Goal: Information Seeking & Learning: Check status

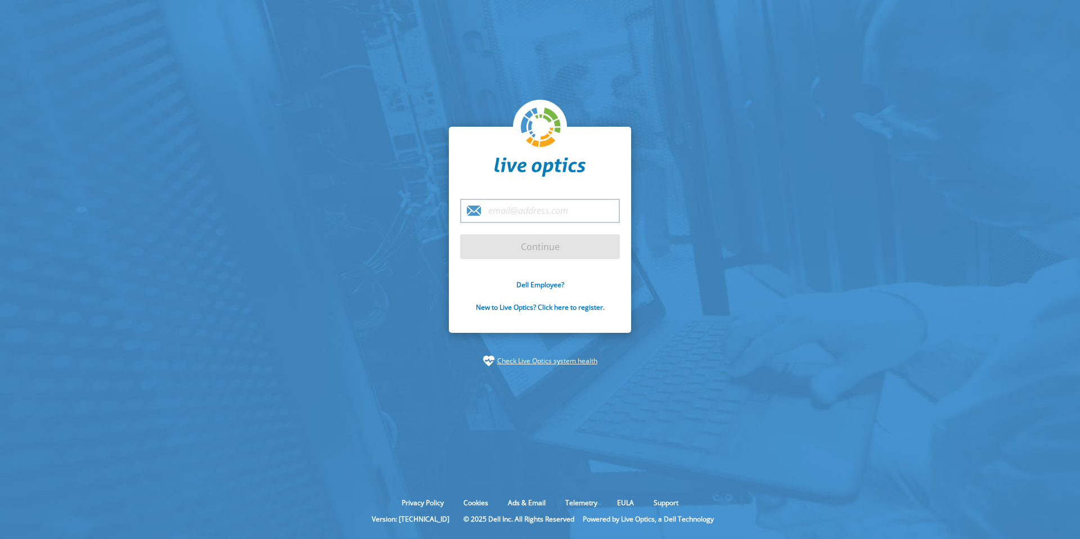
click at [606, 538] on div at bounding box center [540, 539] width 1080 height 0
click at [535, 214] on input "email" at bounding box center [540, 211] width 160 height 24
paste input "[EMAIL_ADDRESS][DOMAIN_NAME]"
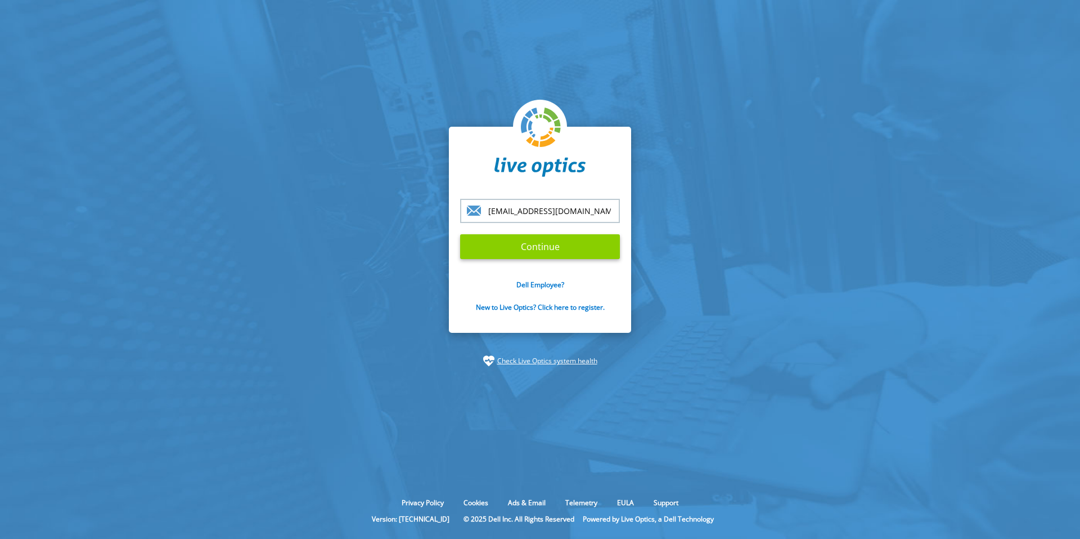
type input "[EMAIL_ADDRESS][DOMAIN_NAME]"
click at [530, 244] on input "Continue" at bounding box center [540, 246] width 160 height 25
click at [545, 245] on input "Continue" at bounding box center [540, 246] width 160 height 25
click at [587, 207] on input "[EMAIL_ADDRESS][DOMAIN_NAME]" at bounding box center [540, 211] width 160 height 24
click at [564, 253] on input "Continue" at bounding box center [540, 246] width 160 height 25
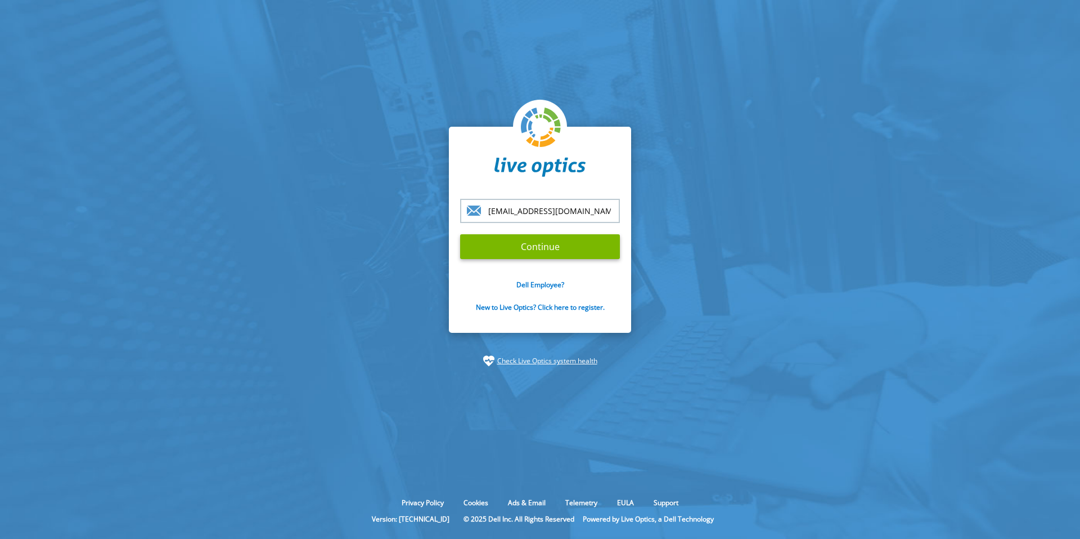
click at [590, 208] on input "[EMAIL_ADDRESS][DOMAIN_NAME]" at bounding box center [540, 211] width 160 height 24
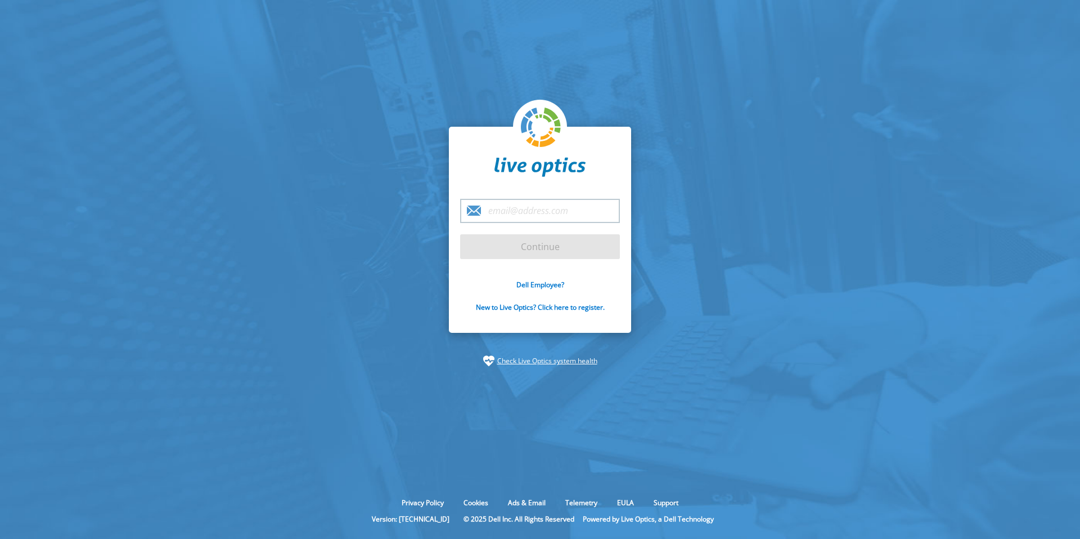
click at [352, 243] on section "Continue Dell Employee? New to Live Optics? Click here to register. Check Live …" at bounding box center [540, 246] width 1080 height 493
click at [524, 208] on input "email" at bounding box center [540, 211] width 160 height 24
type input "[EMAIL_ADDRESS][DOMAIN_NAME]"
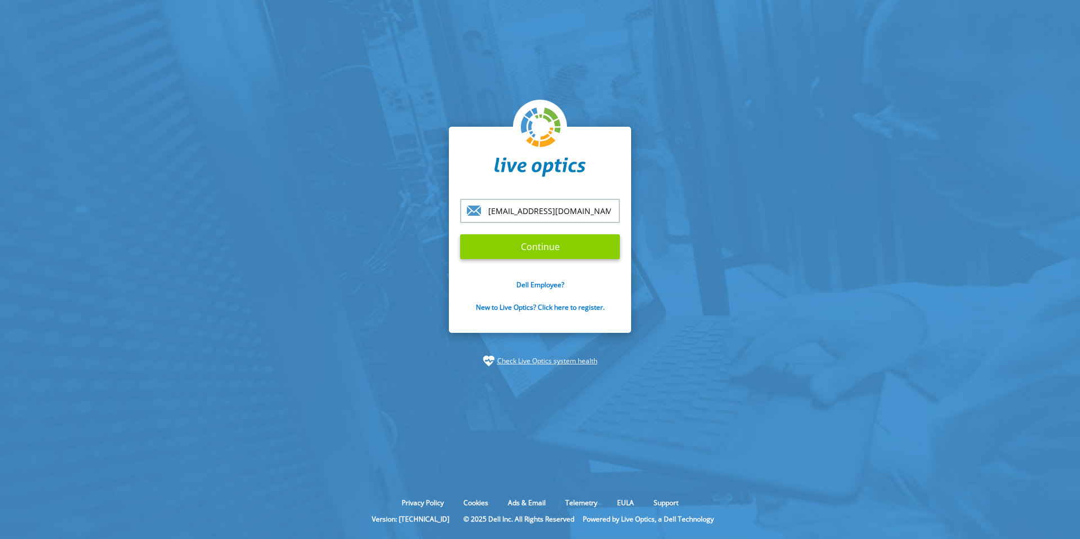
click at [541, 240] on input "Continue" at bounding box center [540, 246] width 160 height 25
click at [513, 248] on input "Continue" at bounding box center [540, 246] width 160 height 25
click at [584, 360] on link "Check Live Optics system health" at bounding box center [547, 360] width 100 height 11
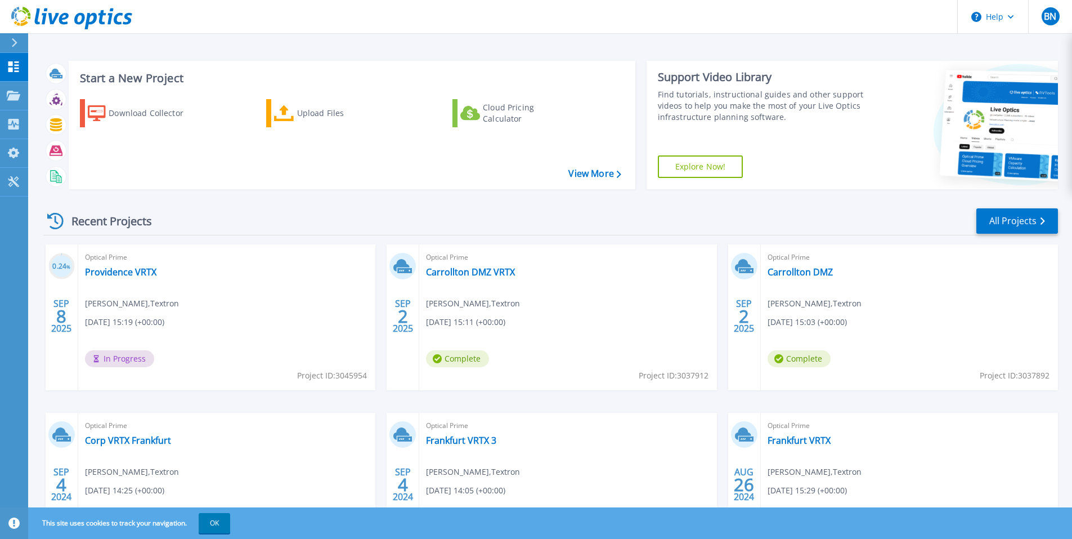
click at [671, 208] on div "Recent Projects All Projects" at bounding box center [550, 221] width 1015 height 28
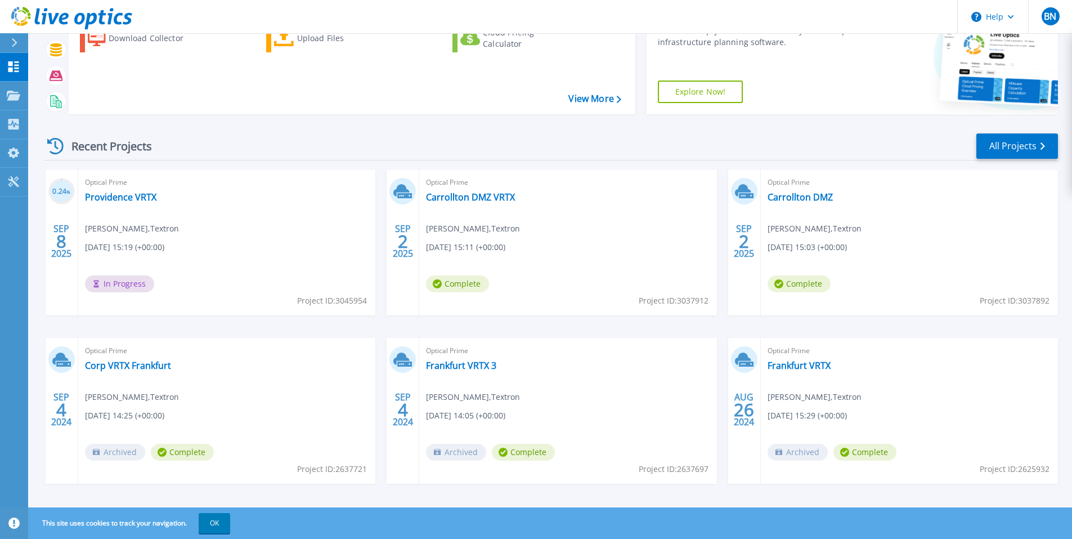
scroll to position [85, 0]
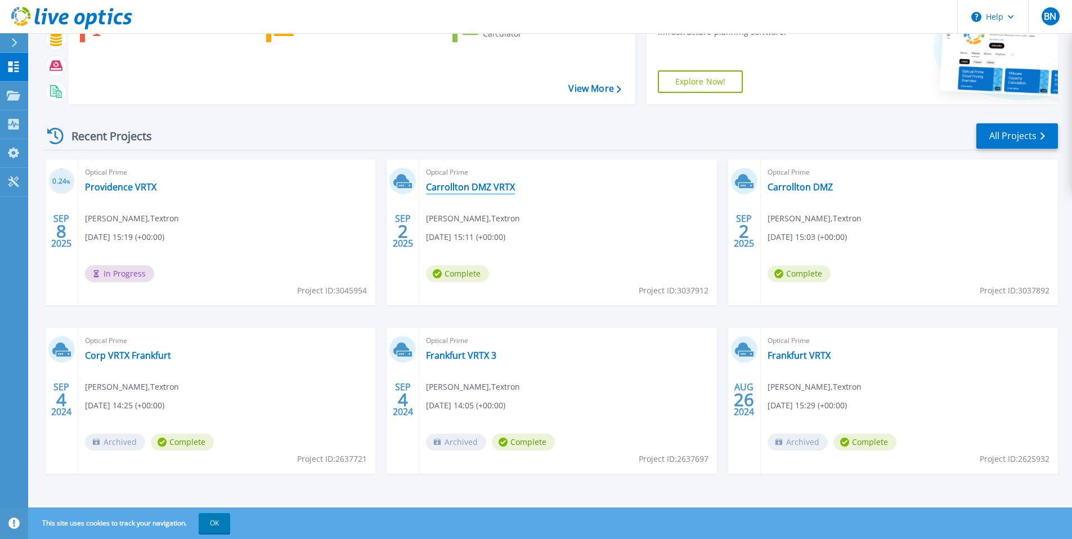
click at [477, 190] on link "Carrollton DMZ VRTX" at bounding box center [470, 186] width 89 height 11
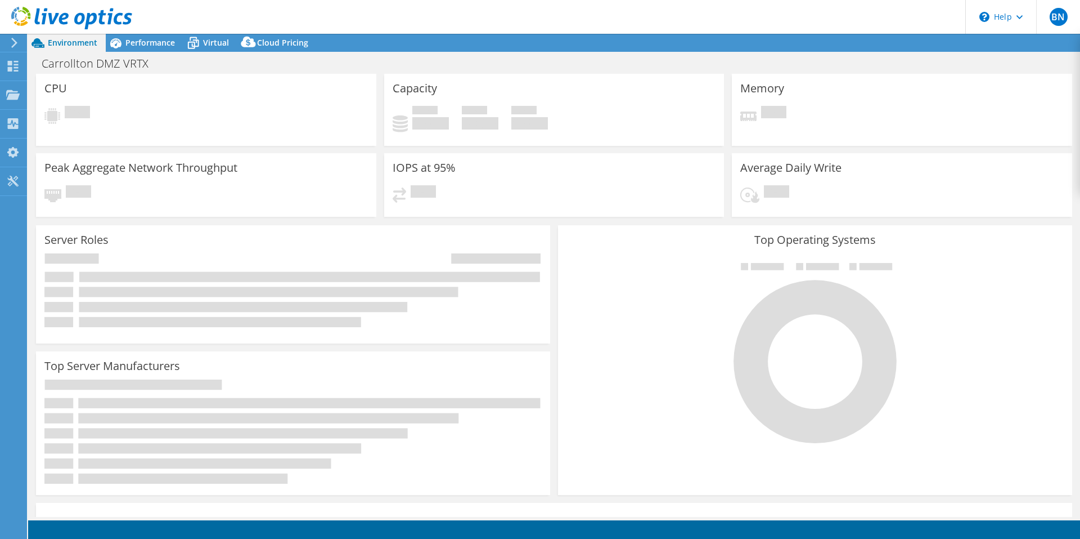
select select "USD"
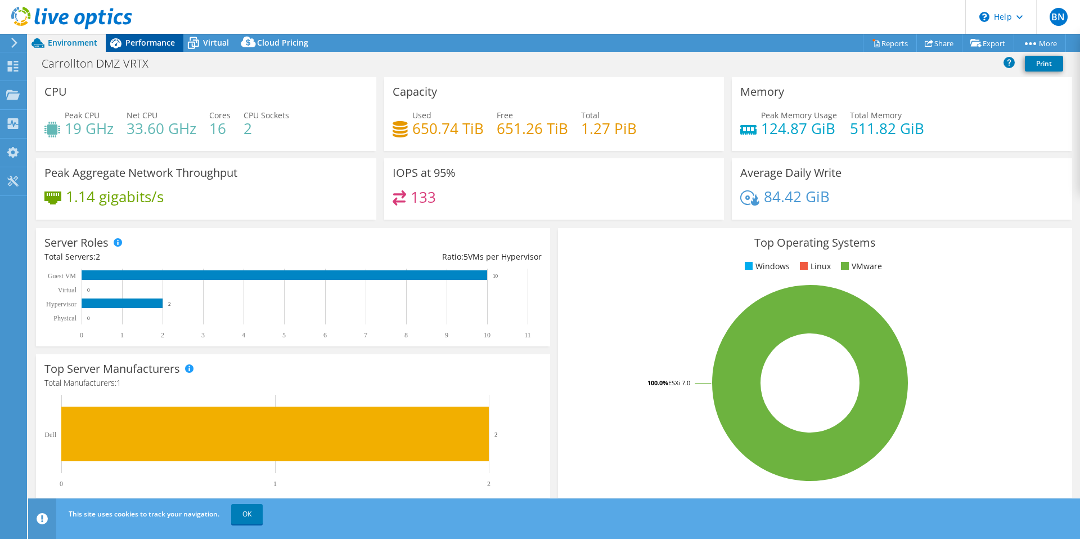
click at [154, 48] on div "Performance" at bounding box center [145, 43] width 78 height 18
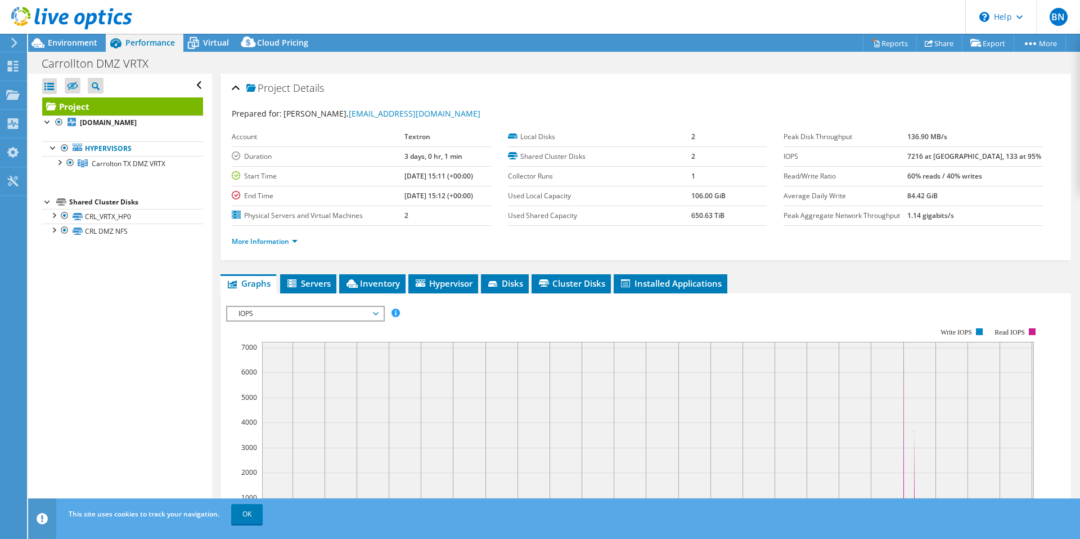
click at [291, 235] on li "More Information" at bounding box center [268, 241] width 73 height 12
click at [280, 241] on link "More Information" at bounding box center [265, 241] width 66 height 10
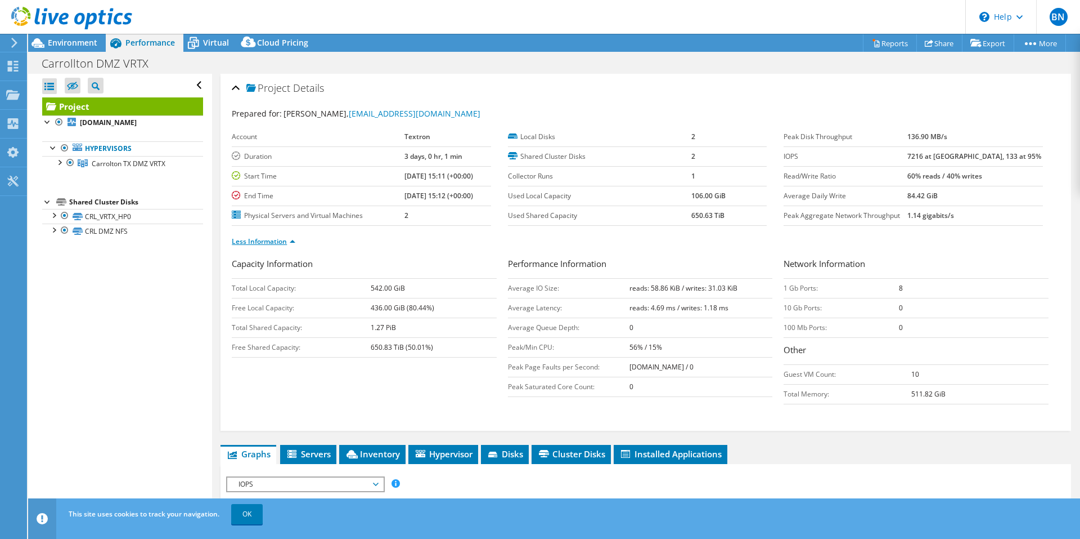
click at [280, 241] on link "Less Information" at bounding box center [264, 241] width 64 height 10
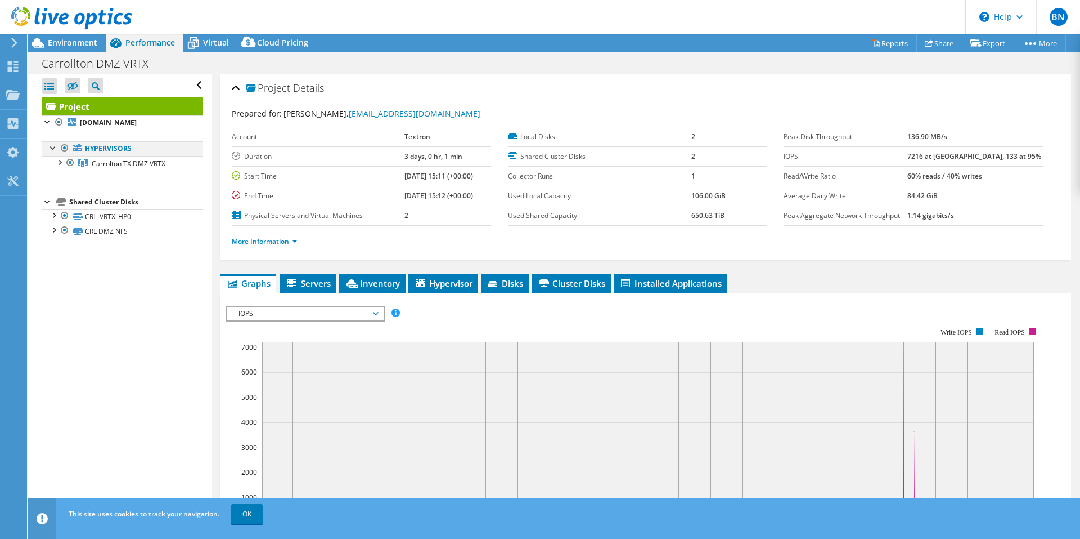
click at [52, 148] on div at bounding box center [53, 146] width 11 height 11
click at [46, 187] on div at bounding box center [47, 186] width 11 height 11
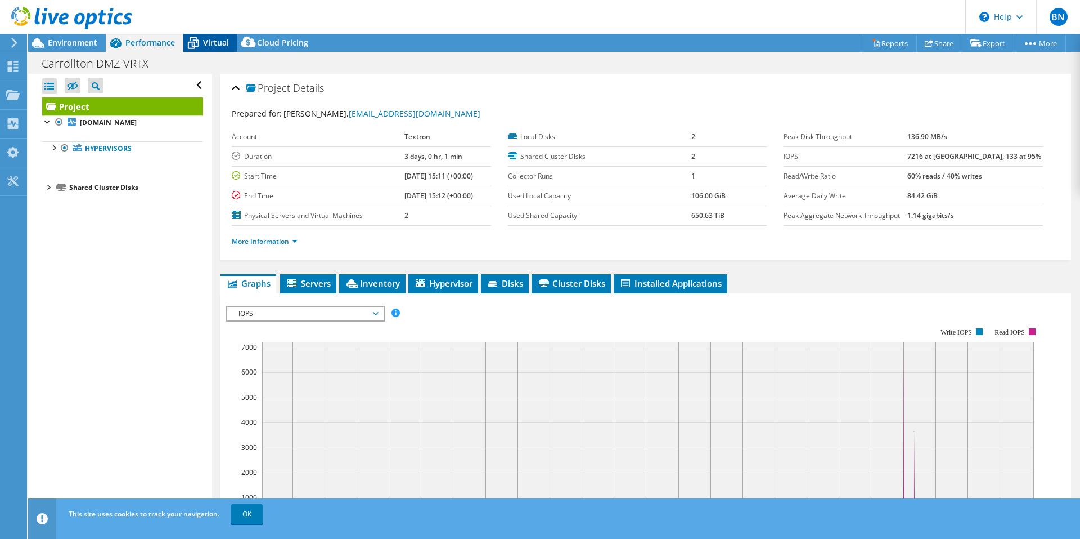
click at [220, 47] on span "Virtual" at bounding box center [216, 42] width 26 height 11
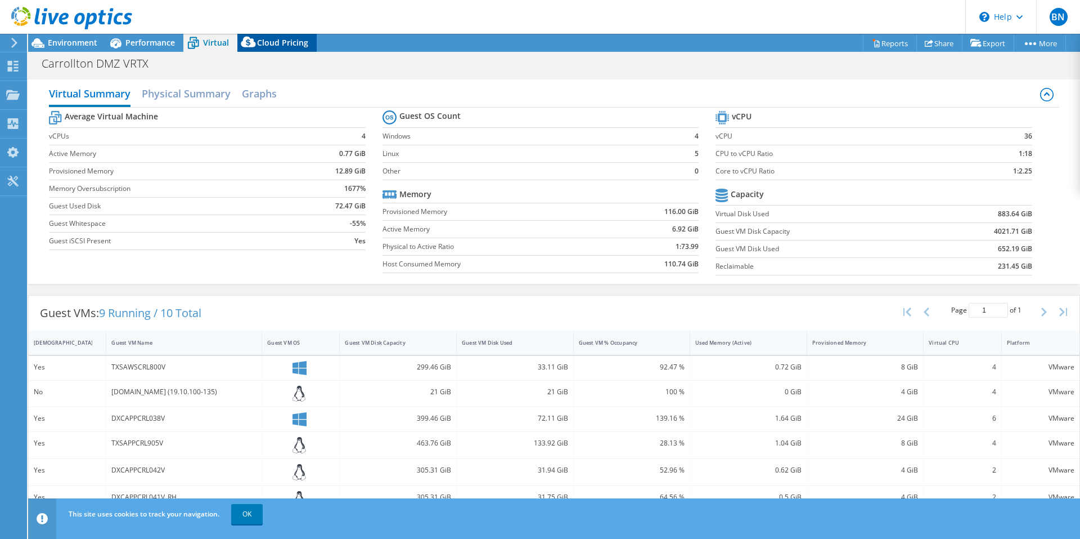
click at [271, 37] on span "Cloud Pricing" at bounding box center [282, 42] width 51 height 11
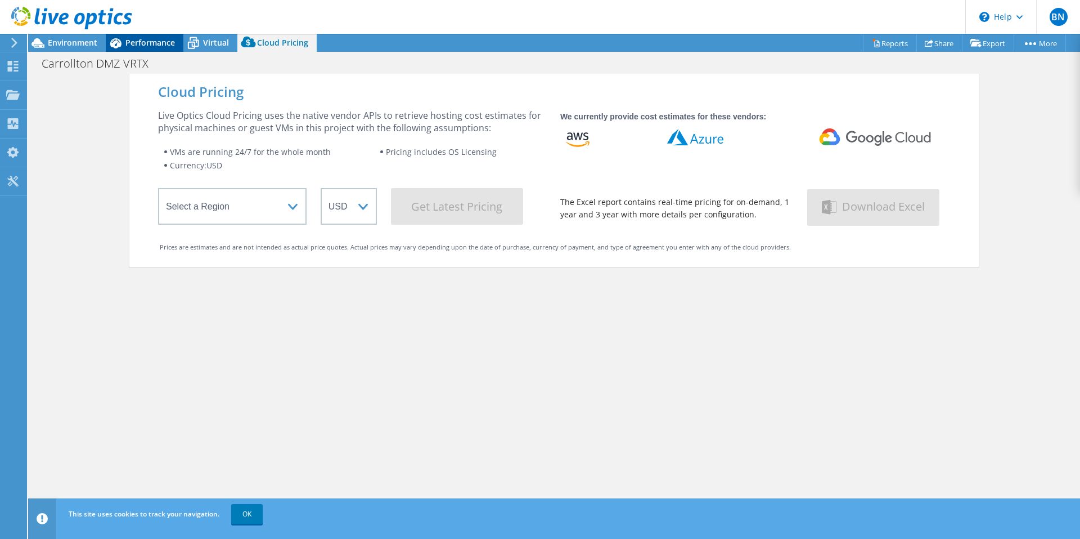
click at [154, 47] on span "Performance" at bounding box center [150, 42] width 50 height 11
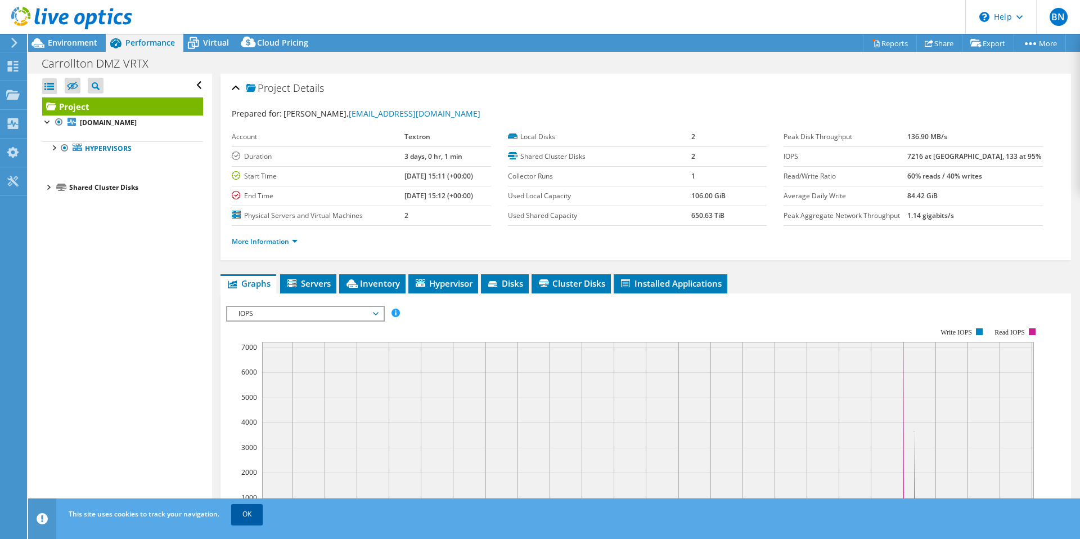
click at [247, 509] on link "OK" at bounding box center [247, 514] width 32 height 20
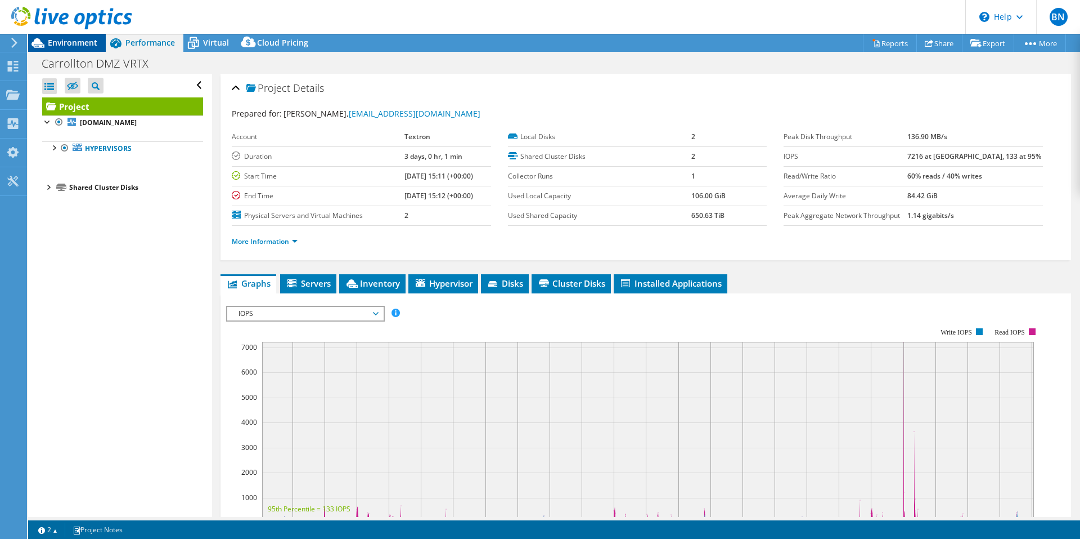
click at [75, 44] on span "Environment" at bounding box center [73, 42] width 50 height 11
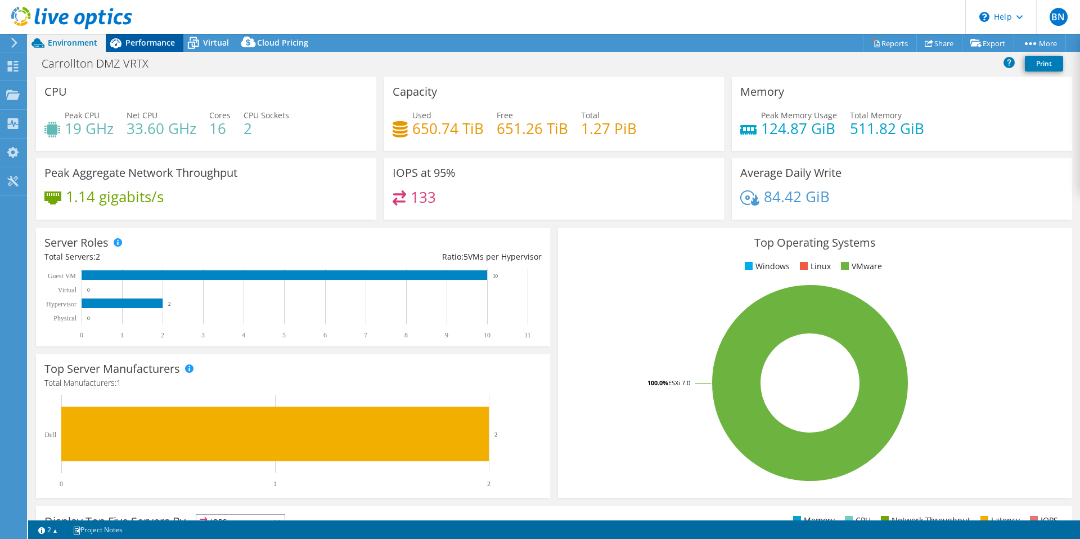
click at [148, 47] on span "Performance" at bounding box center [150, 42] width 50 height 11
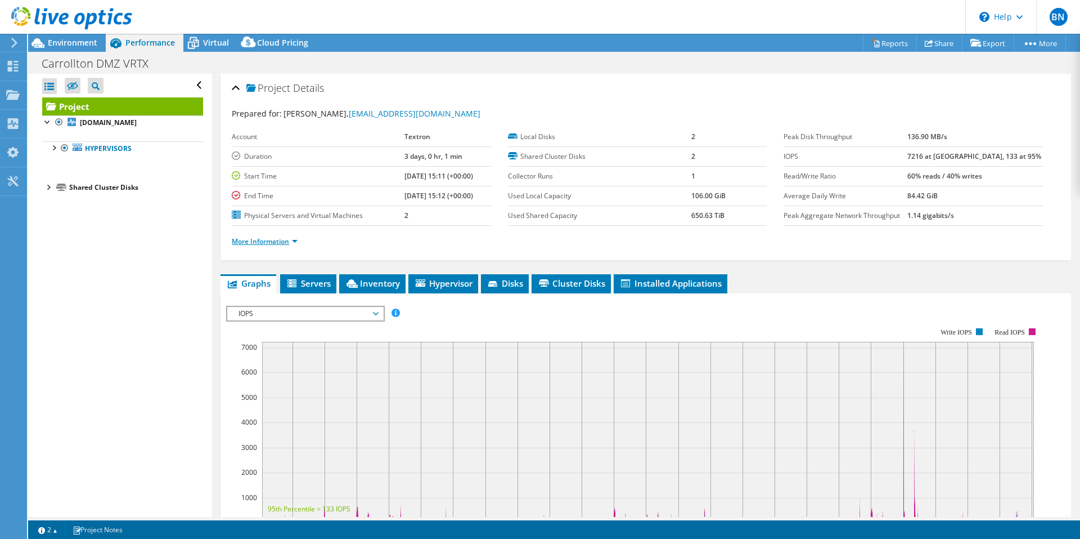
click at [267, 240] on link "More Information" at bounding box center [265, 241] width 66 height 10
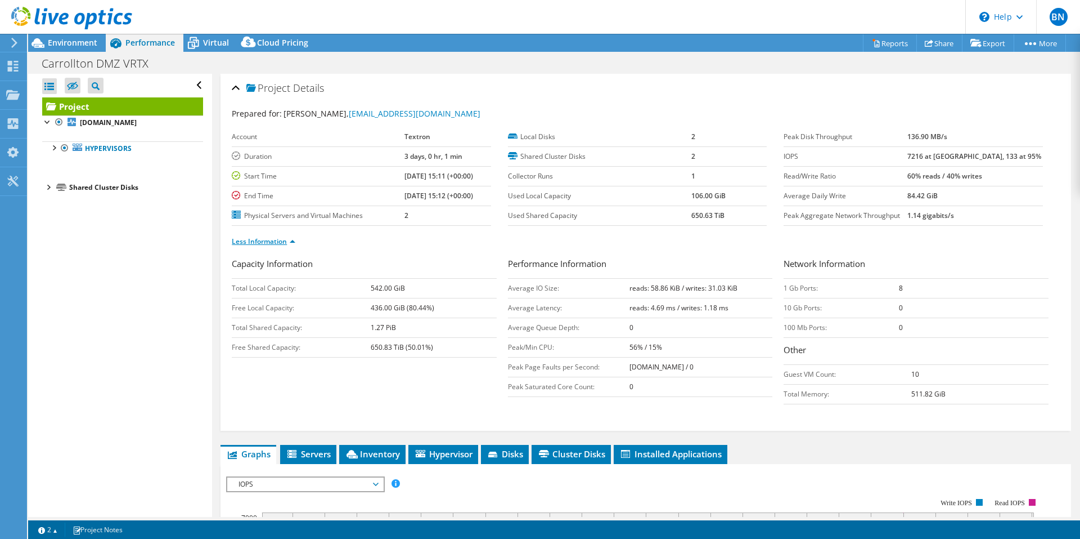
click at [278, 240] on link "Less Information" at bounding box center [264, 241] width 64 height 10
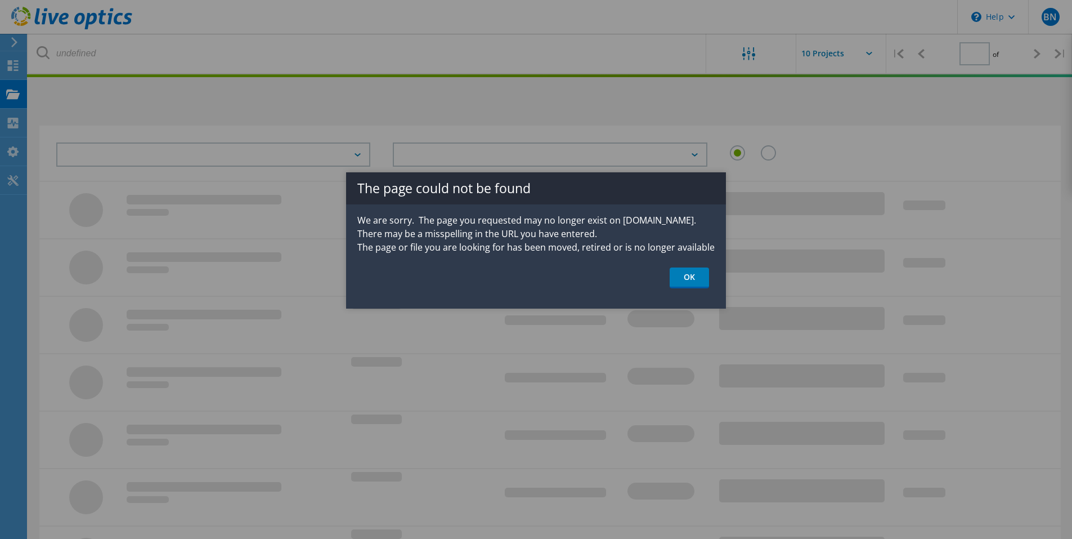
click at [284, 102] on div at bounding box center [536, 269] width 1072 height 539
type input "1"
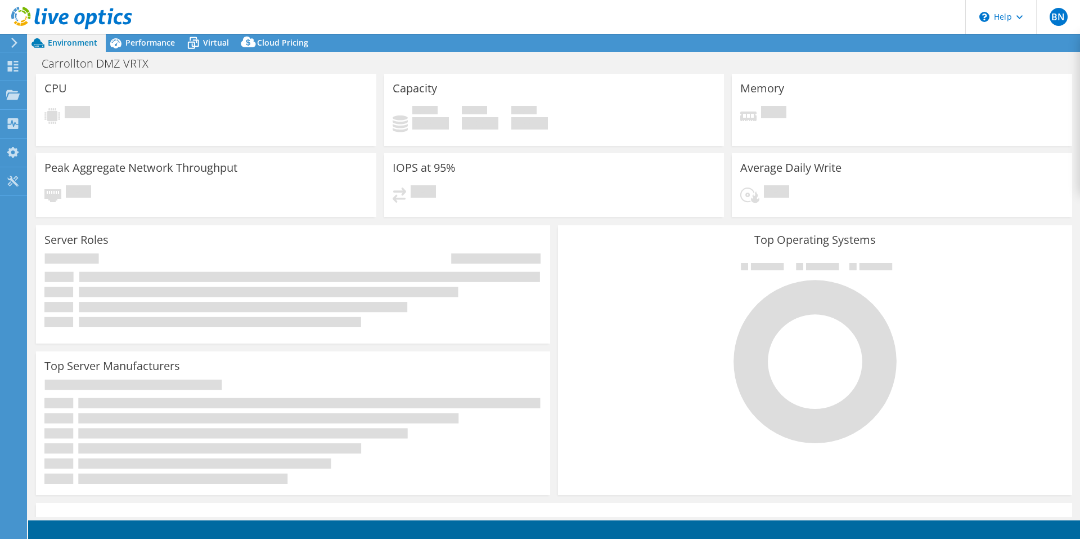
select select "USD"
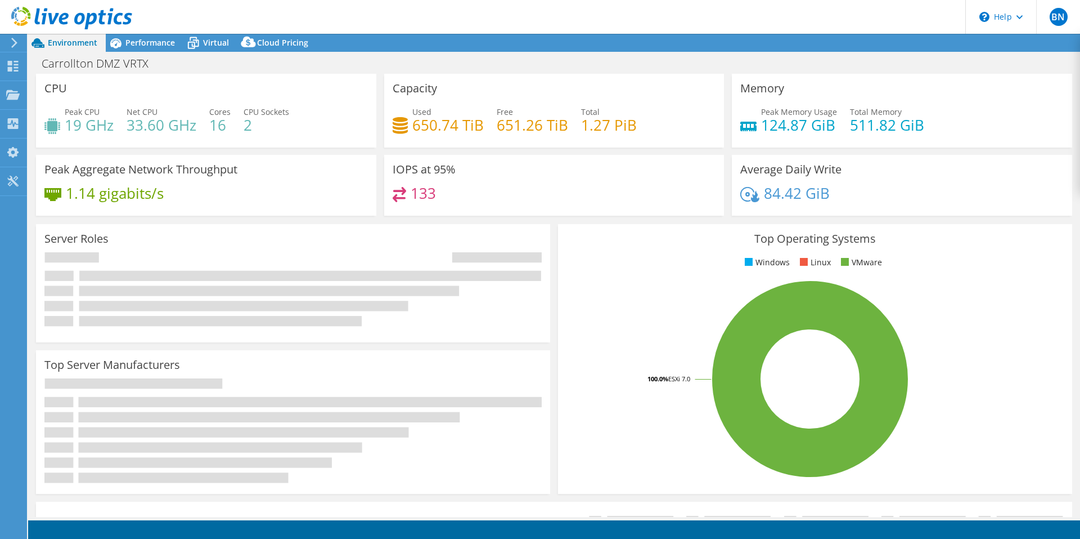
drag, startPoint x: 406, startPoint y: 523, endPoint x: 412, endPoint y: 520, distance: 6.6
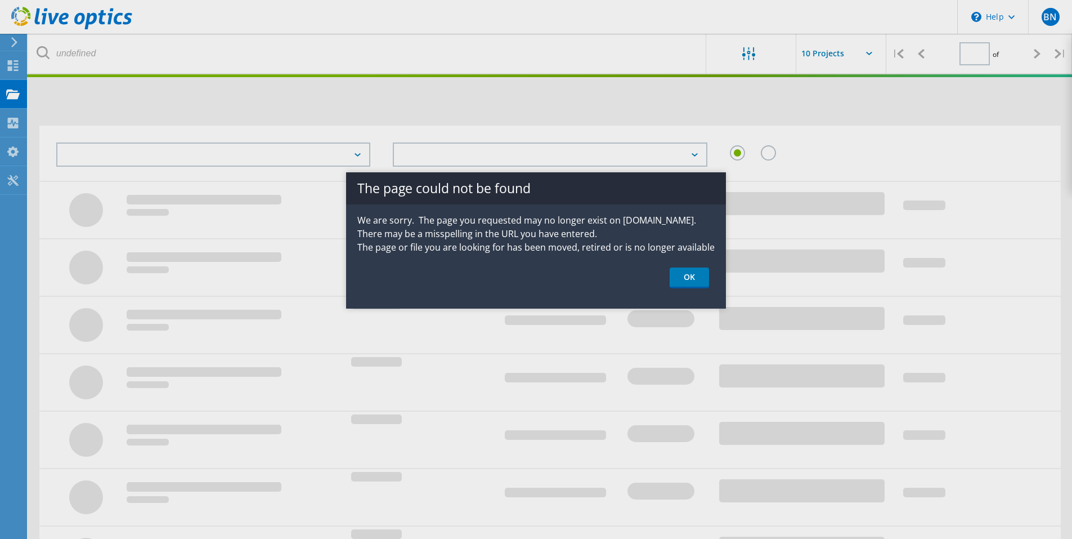
type input "1"
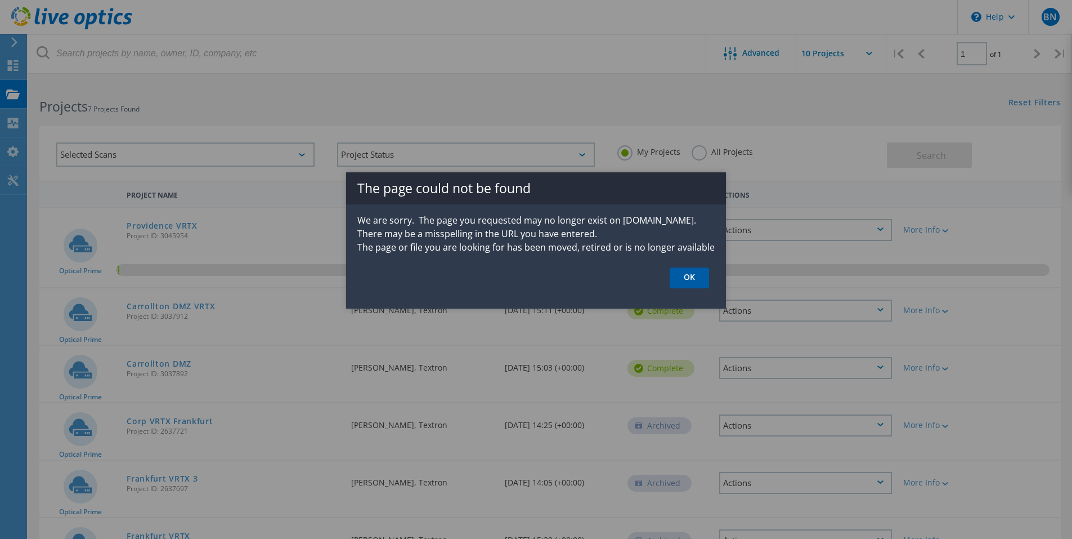
click at [693, 275] on link "OK" at bounding box center [689, 277] width 39 height 21
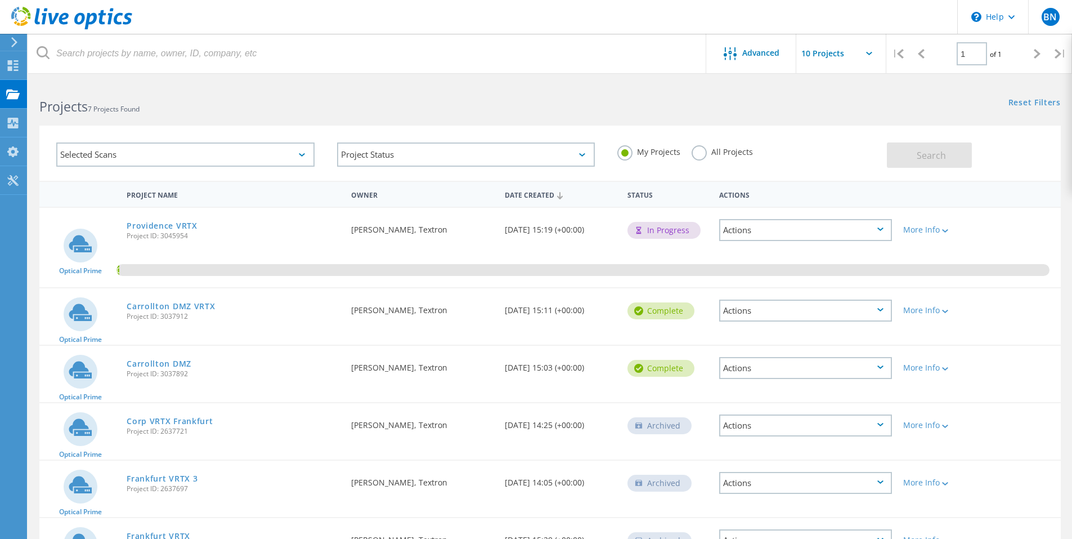
drag, startPoint x: 195, startPoint y: 320, endPoint x: 157, endPoint y: 324, distance: 37.9
click at [157, 324] on div "Carrollton DMZ VRTX Project ID: 3037912" at bounding box center [233, 309] width 225 height 43
click at [203, 326] on div "Carrollton DMZ VRTX Project ID: 3037912" at bounding box center [233, 309] width 225 height 43
click at [177, 316] on span "Project ID: 3037912" at bounding box center [233, 316] width 213 height 7
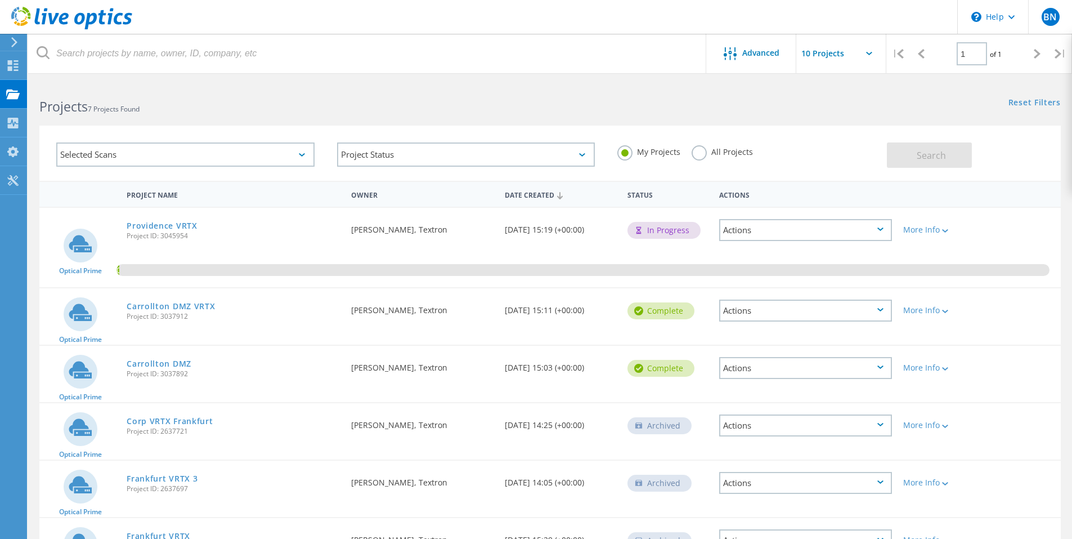
click at [184, 317] on span "Project ID: 3037912" at bounding box center [233, 316] width 213 height 7
click at [176, 236] on span "Project ID: 3045954" at bounding box center [233, 235] width 213 height 7
click at [175, 236] on span "Project ID: 3045954" at bounding box center [233, 235] width 213 height 7
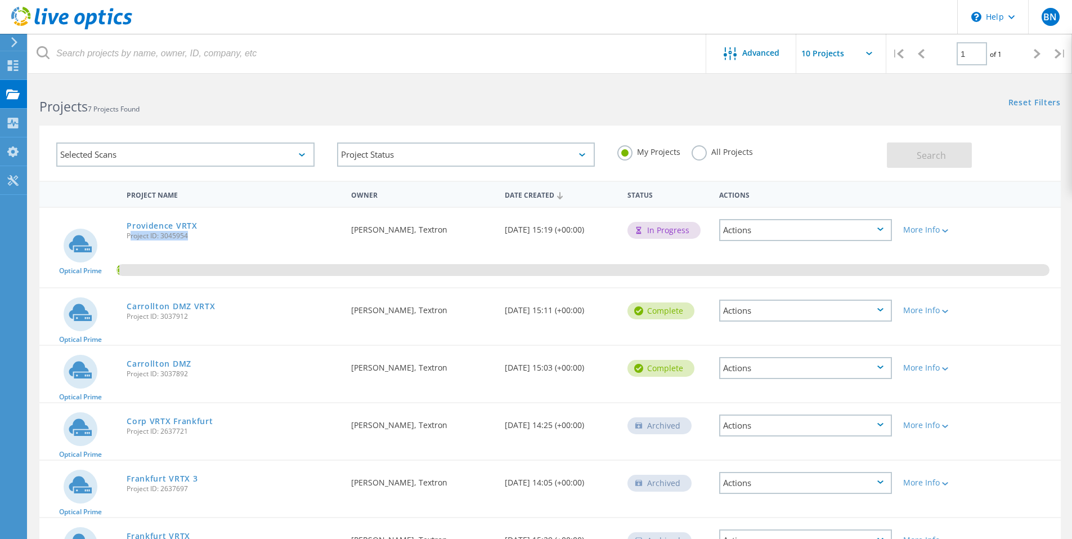
click at [175, 236] on span "Project ID: 3045954" at bounding box center [233, 235] width 213 height 7
copy span "Project ID: 3045954"
click at [698, 96] on div "Reset Filters Show Filters" at bounding box center [811, 92] width 522 height 21
click at [342, 109] on h2 "Projects 7 Projects Found" at bounding box center [288, 106] width 499 height 19
